Goal: Task Accomplishment & Management: Complete application form

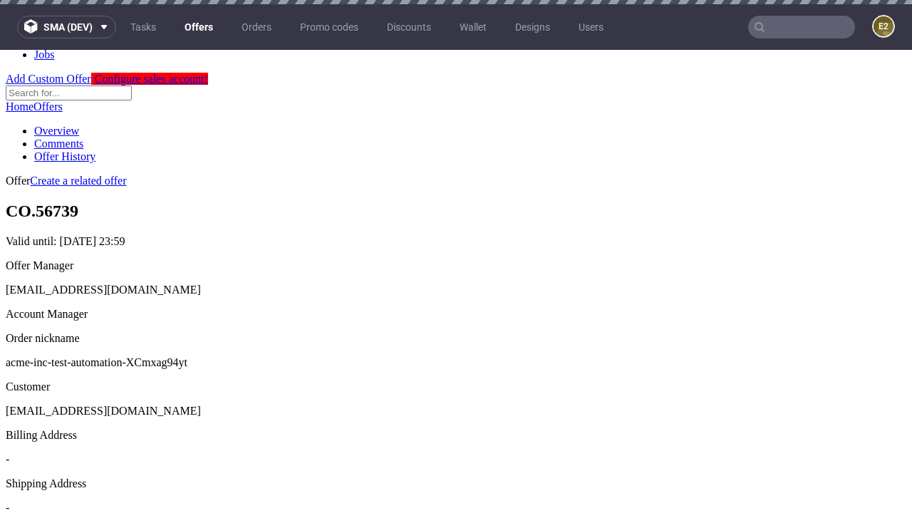
scroll to position [4, 0]
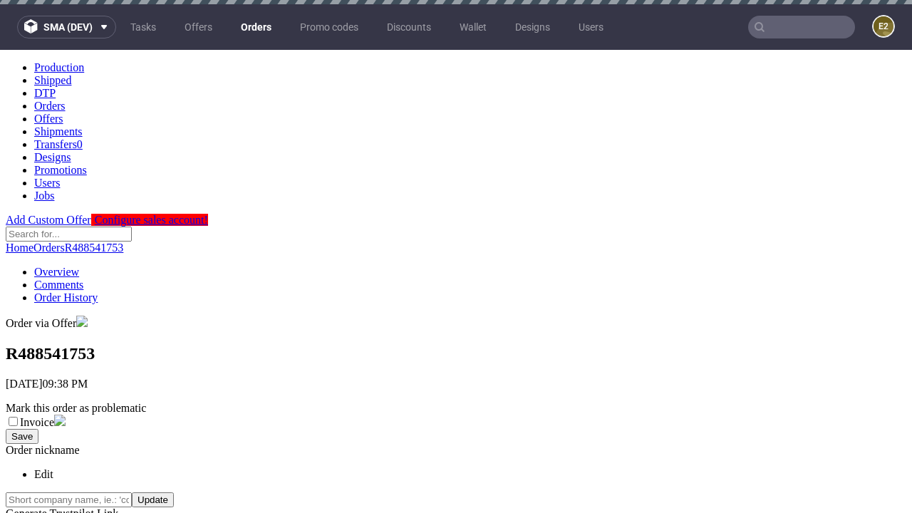
scroll to position [323, 0]
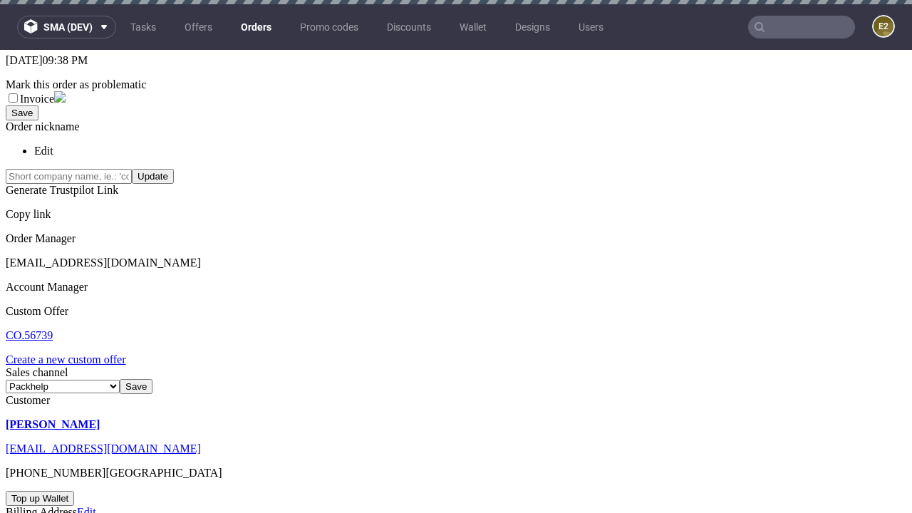
click at [73, 353] on link "Create a new custom offer" at bounding box center [66, 359] width 120 height 12
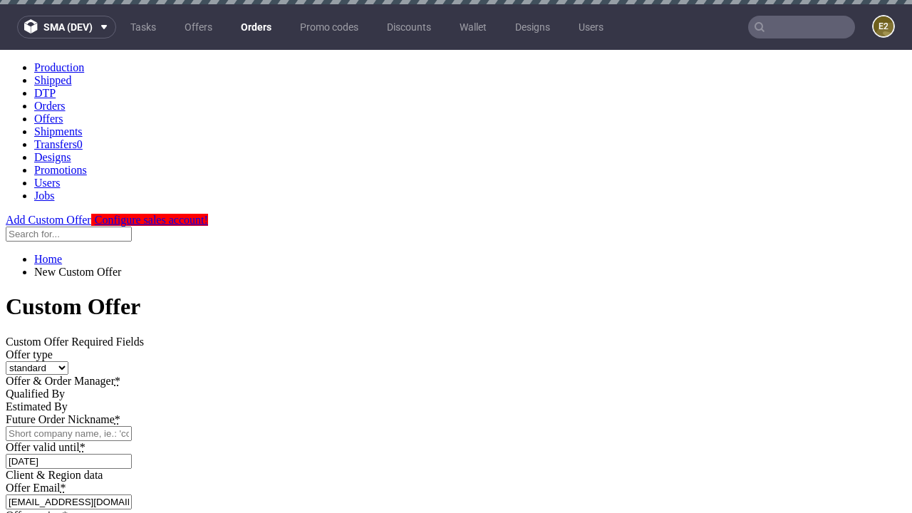
scroll to position [0, 0]
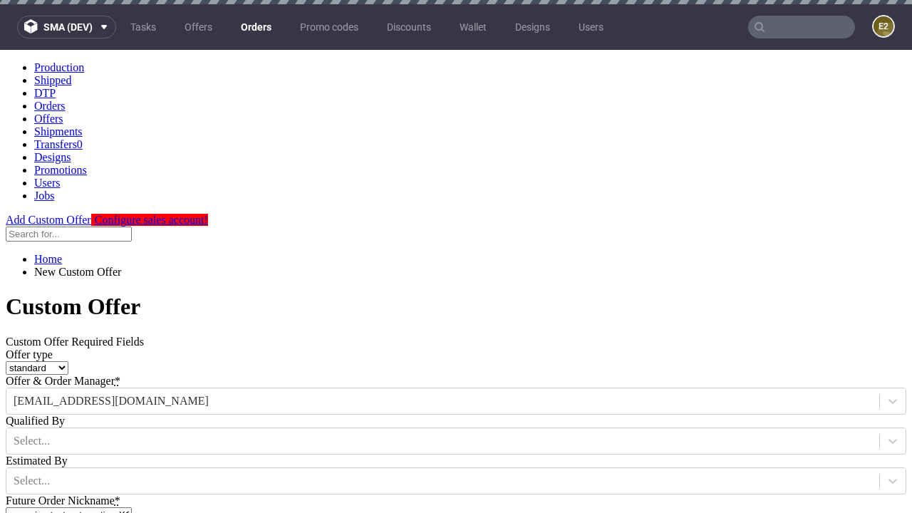
type input "acme-inc-test-automation-XCmxag94yt"
type input "[DATE]"
type input "[EMAIL_ADDRESS][DOMAIN_NAME]"
select select "gb"
type input "[EMAIL_ADDRESS][DOMAIN_NAME]"
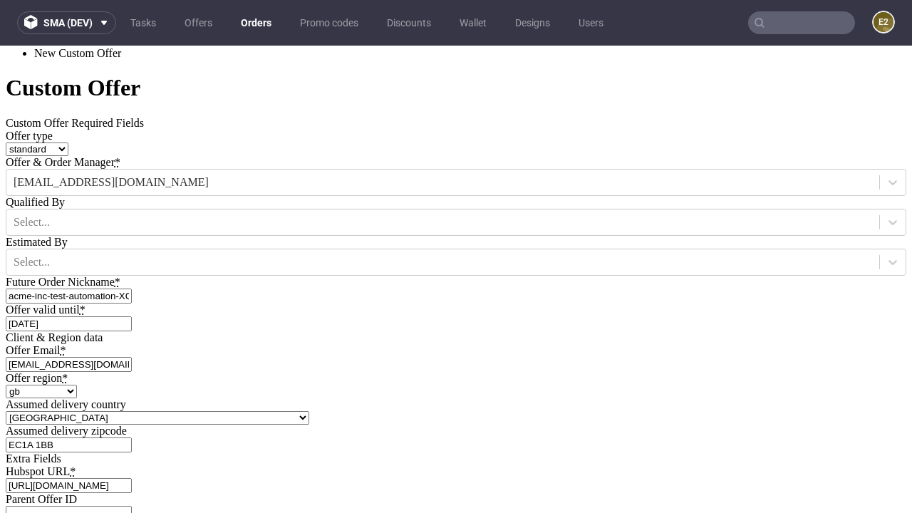
scroll to position [485, 0]
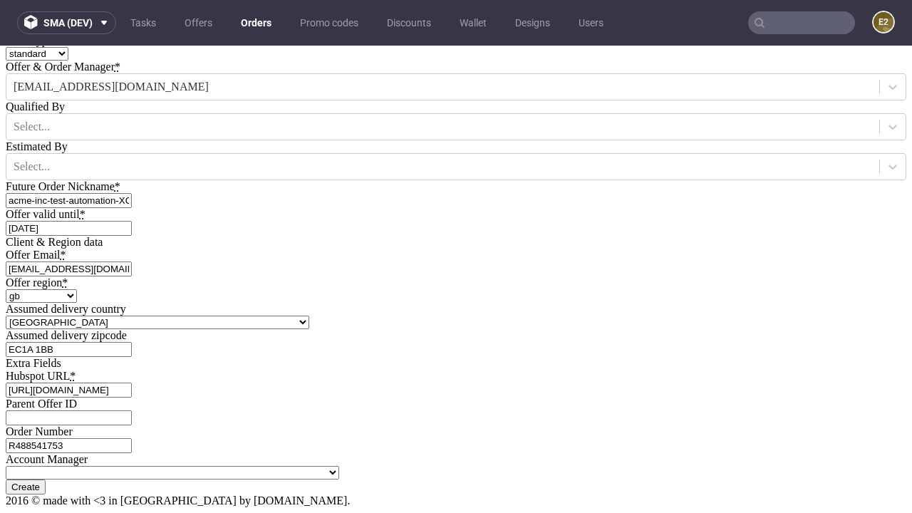
type input "[URL][DOMAIN_NAME]"
click at [46, 479] on input "Create" at bounding box center [26, 486] width 40 height 15
type input "Please wait..."
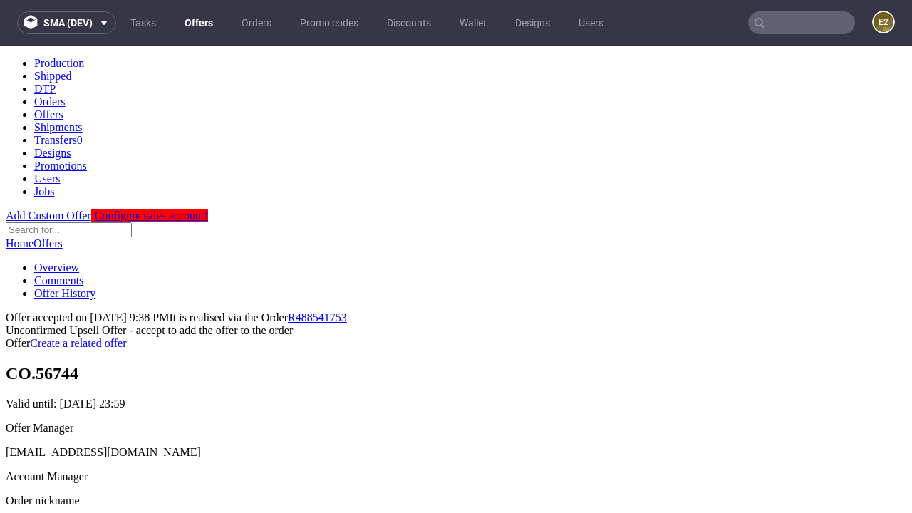
scroll to position [219, 0]
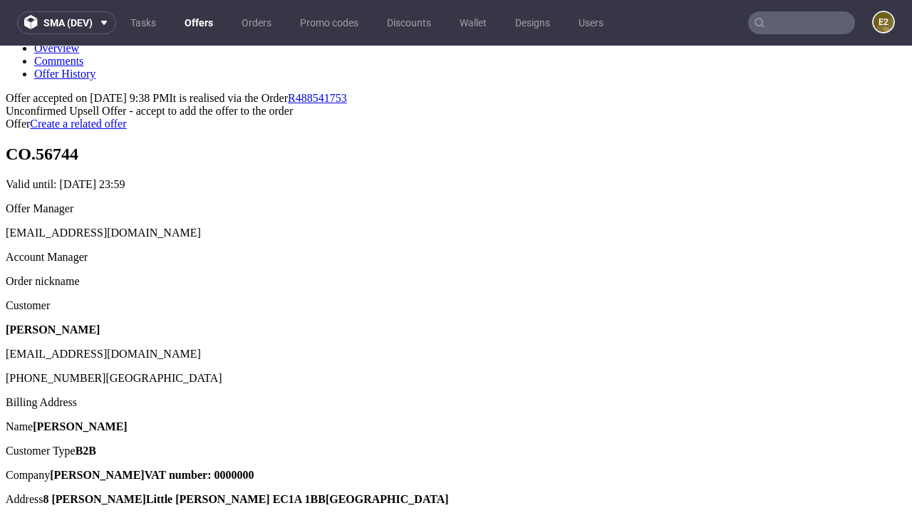
type input "In progress..."
